Goal: Find specific page/section: Locate item on page

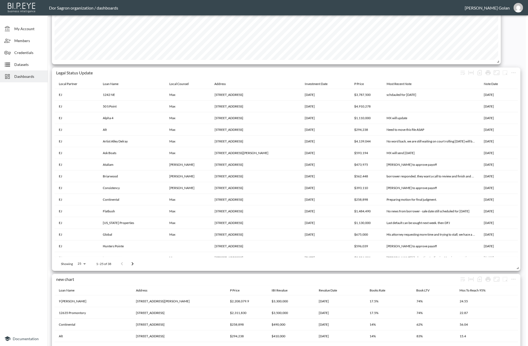
scroll to position [1063, 0]
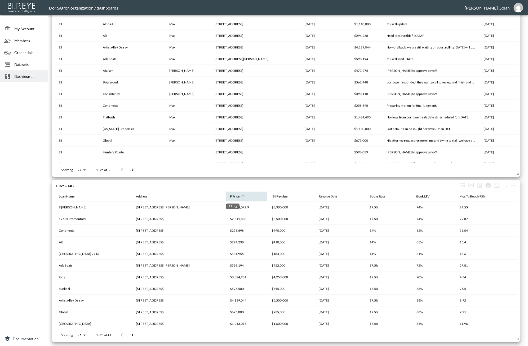
click at [230, 196] on div "P Price" at bounding box center [235, 196] width 10 height 6
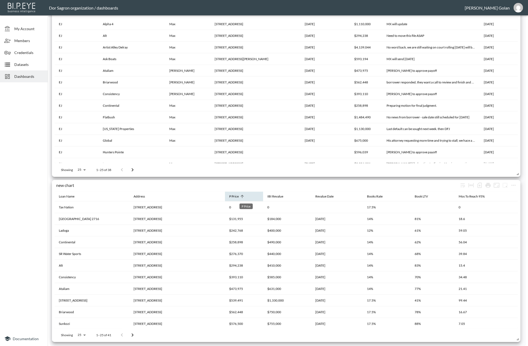
click at [239, 195] on div "P Price" at bounding box center [234, 196] width 10 height 6
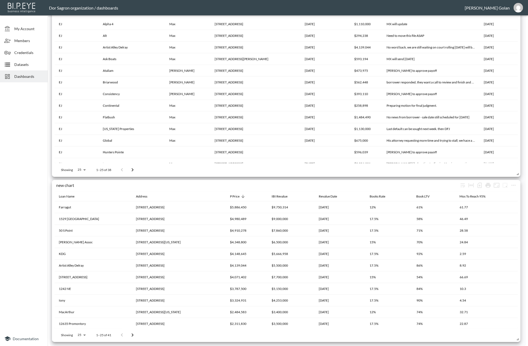
click at [75, 338] on body "BI.P.EYE, Interactive Analytics Dashboards - app Dor Sagron organization / dash…" at bounding box center [264, 173] width 528 height 346
click at [78, 289] on li "200" at bounding box center [81, 288] width 20 height 10
type input "200"
